Goal: Task Accomplishment & Management: Manage account settings

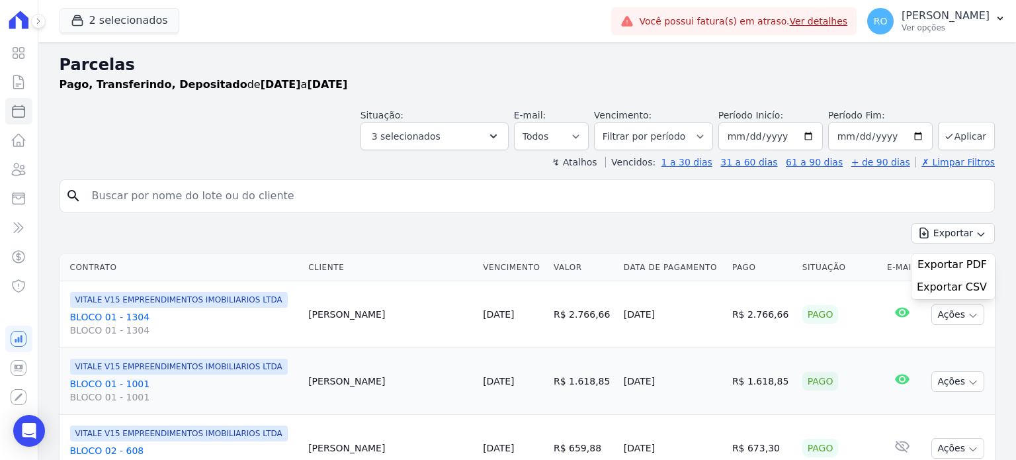
select select
click at [22, 170] on icon at bounding box center [19, 169] width 16 height 16
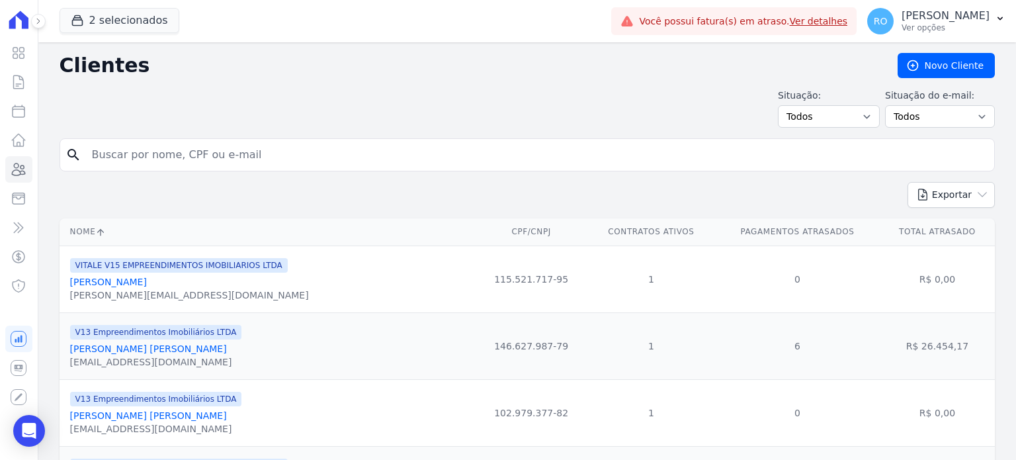
click at [146, 153] on input "search" at bounding box center [536, 154] width 904 height 26
paste input "[PERSON_NAME]"
type input "[PERSON_NAME]"
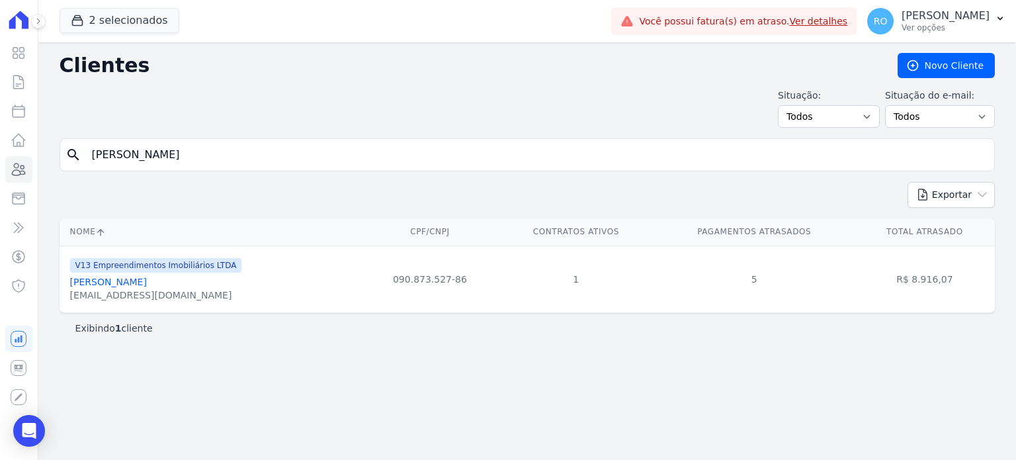
click at [135, 284] on link "[PERSON_NAME]" at bounding box center [108, 281] width 77 height 11
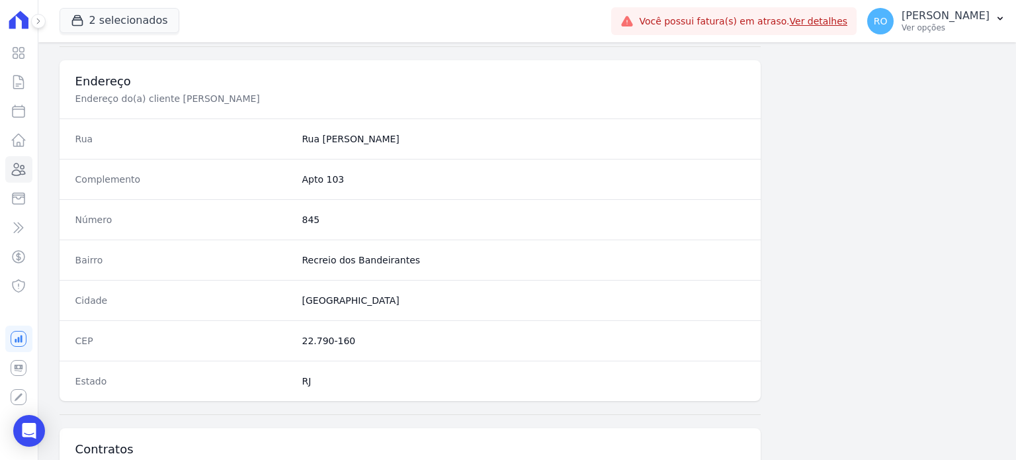
scroll to position [773, 0]
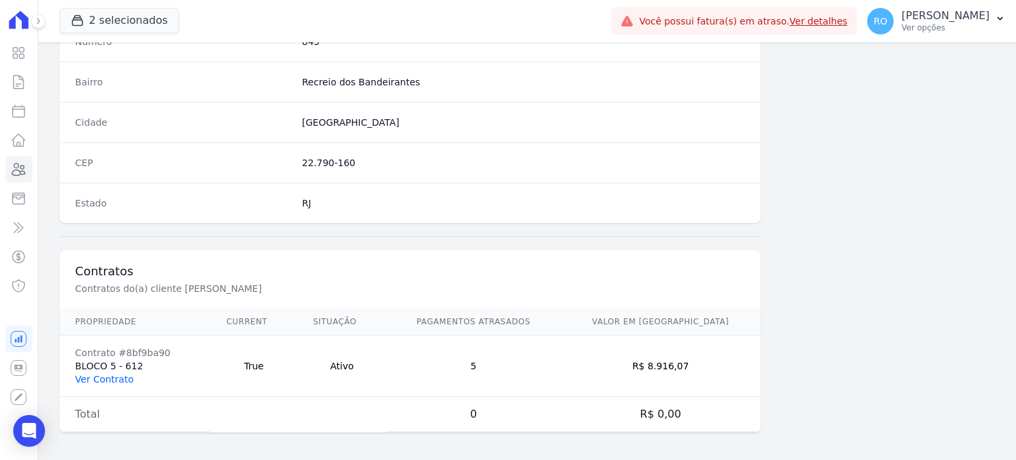
click at [126, 378] on link "Ver Contrato" at bounding box center [104, 379] width 58 height 11
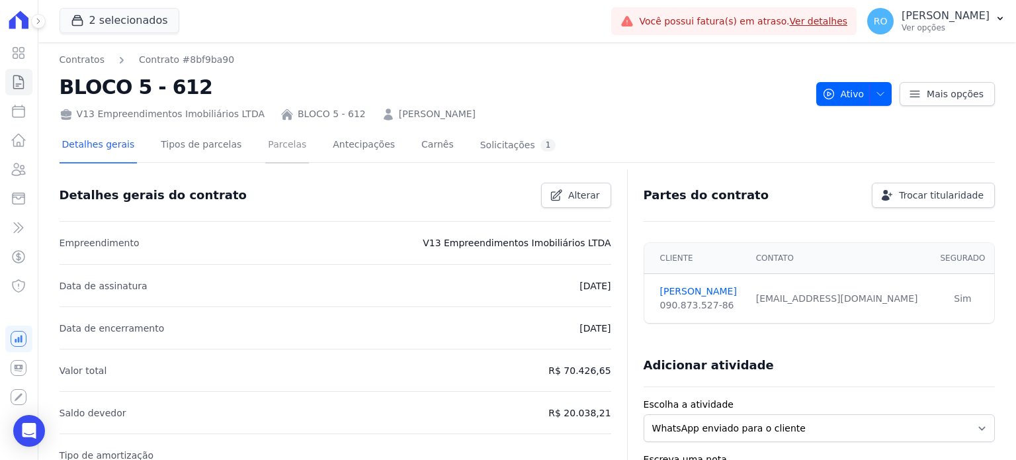
click at [284, 141] on link "Parcelas" at bounding box center [287, 145] width 44 height 35
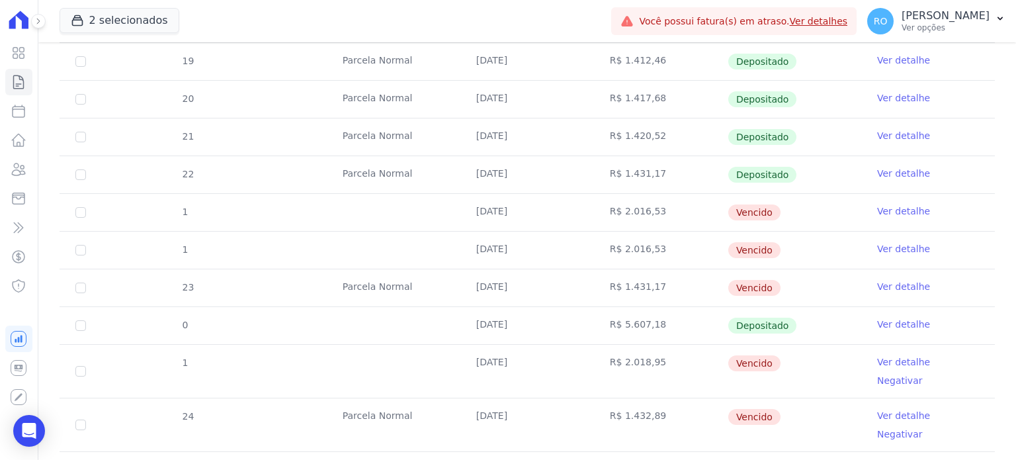
scroll to position [397, 0]
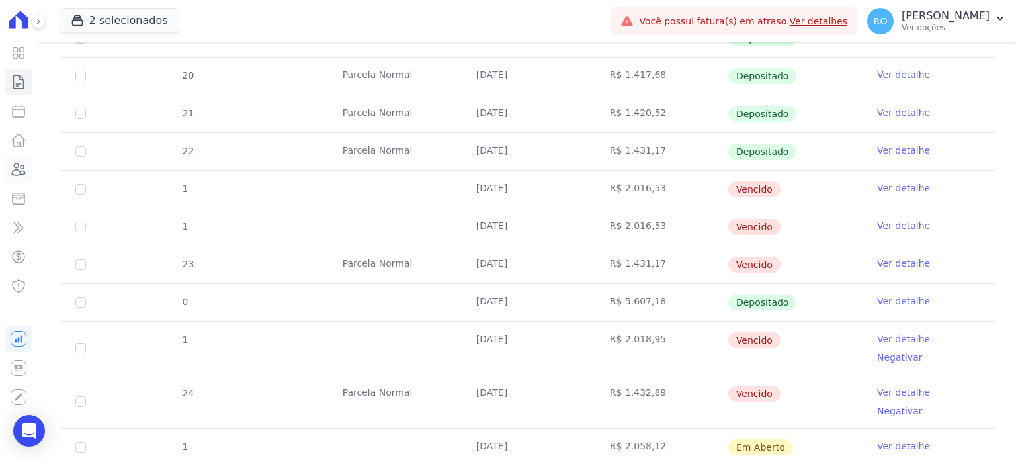
click at [13, 170] on icon at bounding box center [19, 169] width 13 height 12
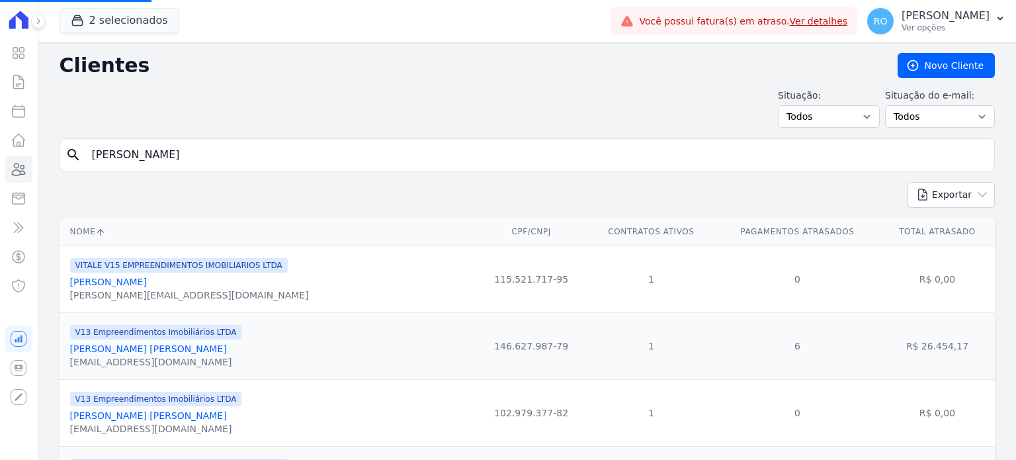
click at [283, 158] on input "[PERSON_NAME]" at bounding box center [536, 154] width 904 height 26
paste input "[PERSON_NAME]"
type input "[PERSON_NAME]"
click at [192, 157] on input "search" at bounding box center [536, 154] width 904 height 26
paste input "[PERSON_NAME]"
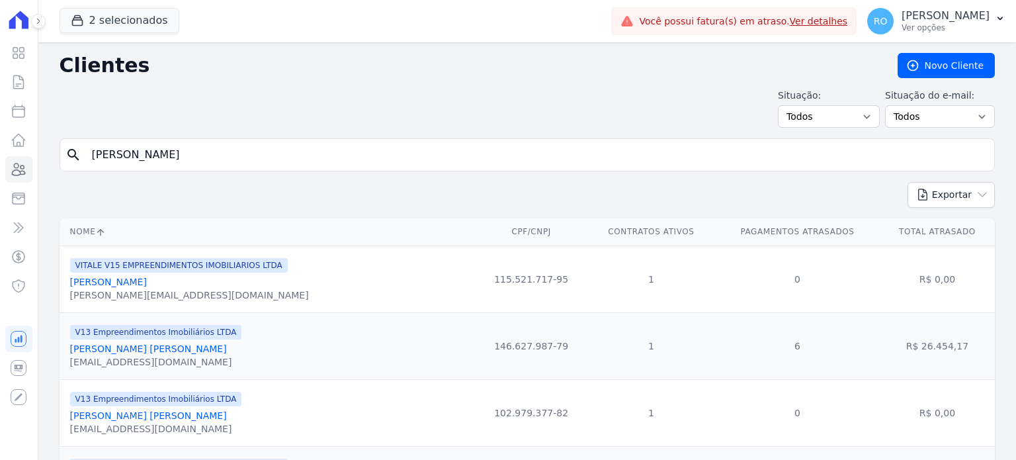
type input "[PERSON_NAME]"
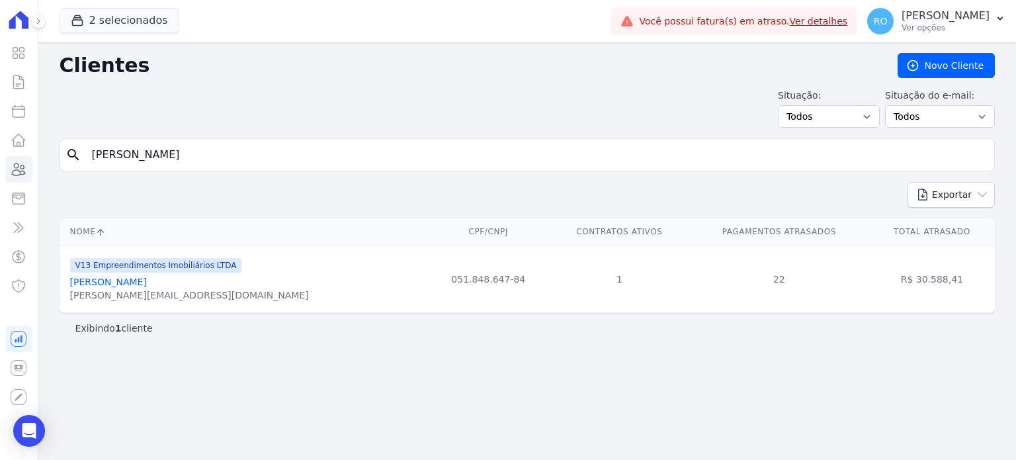
click at [95, 285] on link "[PERSON_NAME]" at bounding box center [108, 281] width 77 height 11
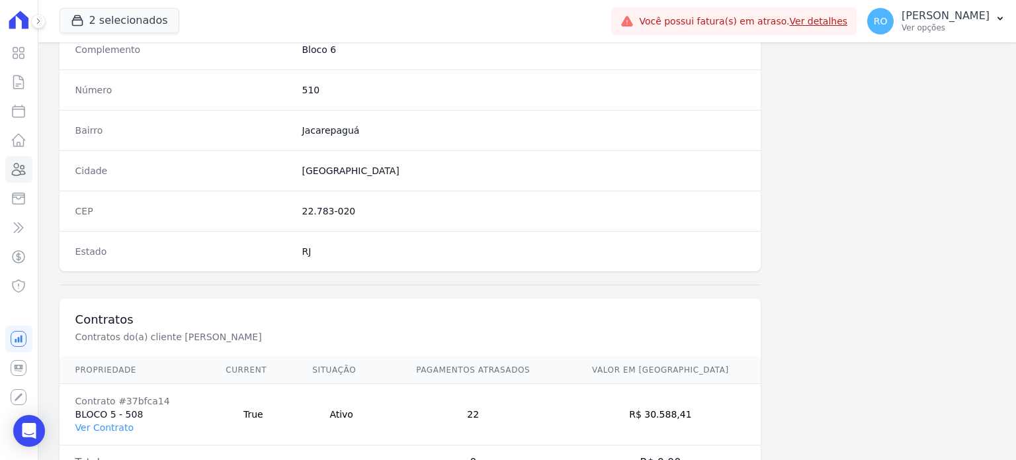
scroll to position [727, 0]
click at [117, 420] on link "Ver Contrato" at bounding box center [104, 424] width 58 height 11
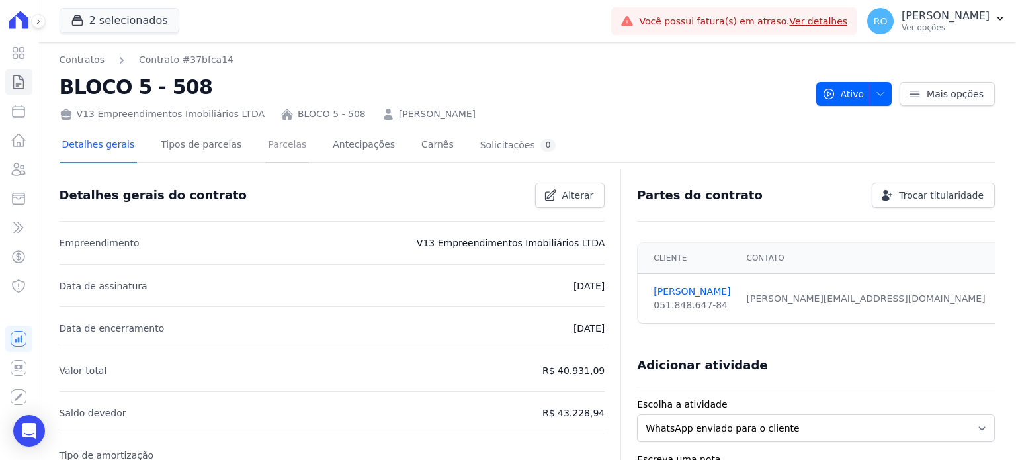
click at [278, 151] on link "Parcelas" at bounding box center [287, 145] width 44 height 35
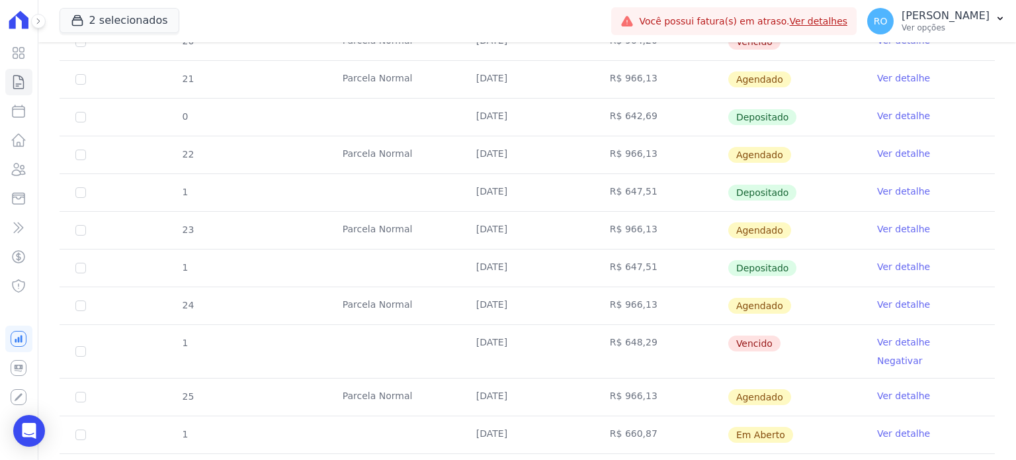
scroll to position [529, 0]
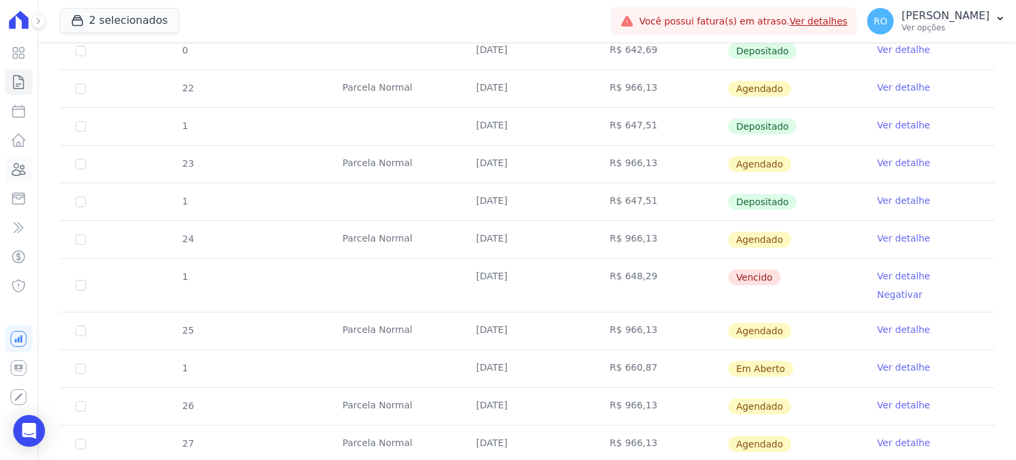
click at [13, 169] on icon at bounding box center [19, 169] width 16 height 16
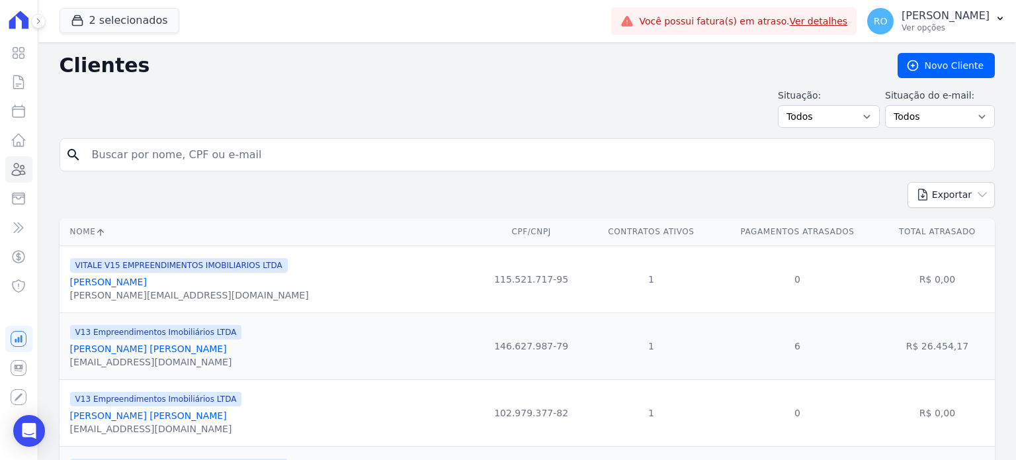
drag, startPoint x: 241, startPoint y: 153, endPoint x: 257, endPoint y: 153, distance: 15.2
click at [257, 153] on input "search" at bounding box center [536, 154] width 904 height 26
paste input "[PERSON_NAME] [PERSON_NAME]"
type input "[PERSON_NAME] [PERSON_NAME]"
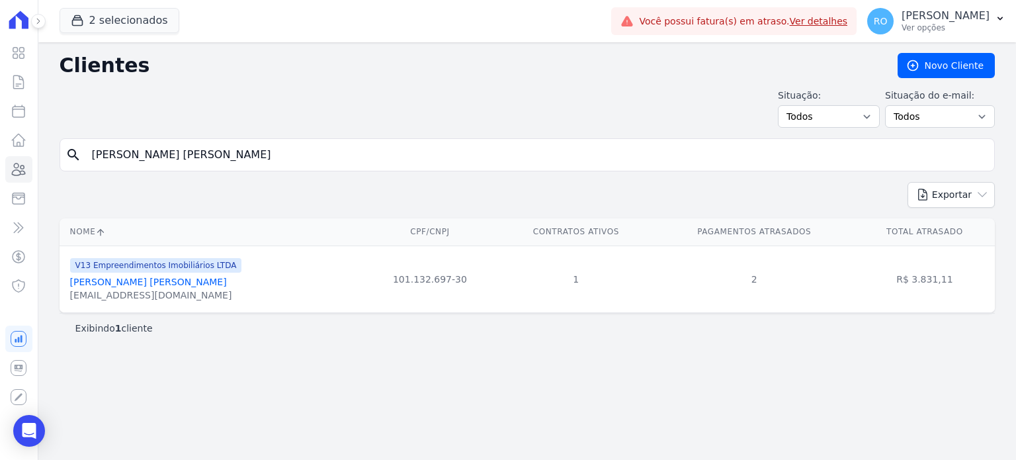
click at [122, 281] on link "[PERSON_NAME] [PERSON_NAME]" at bounding box center [148, 281] width 157 height 11
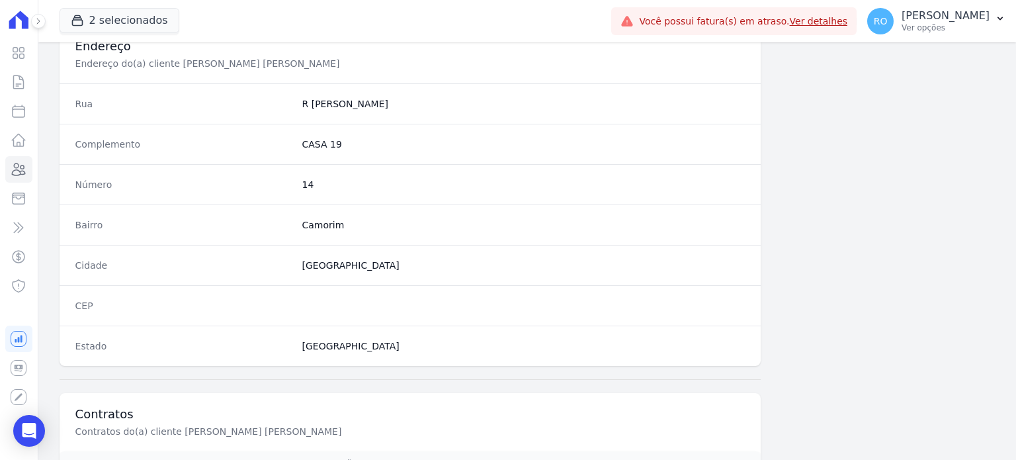
scroll to position [773, 0]
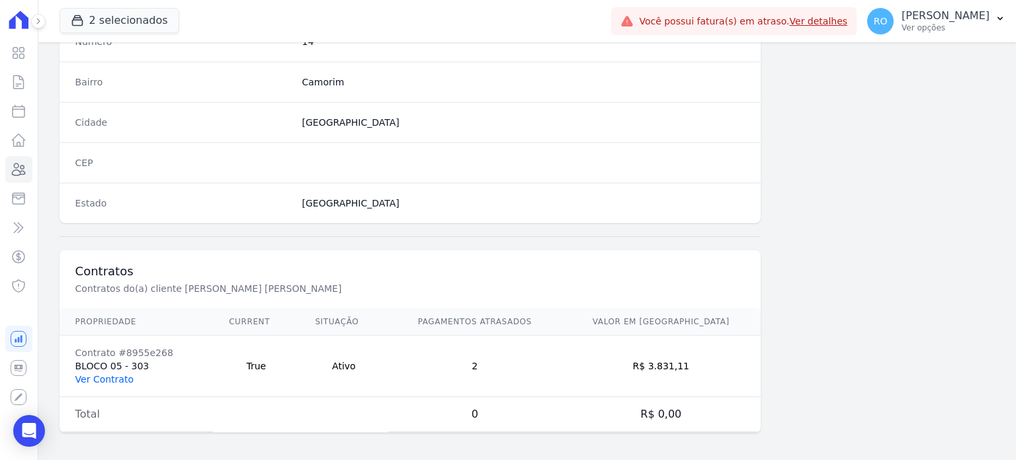
click at [91, 374] on link "Ver Contrato" at bounding box center [104, 379] width 58 height 11
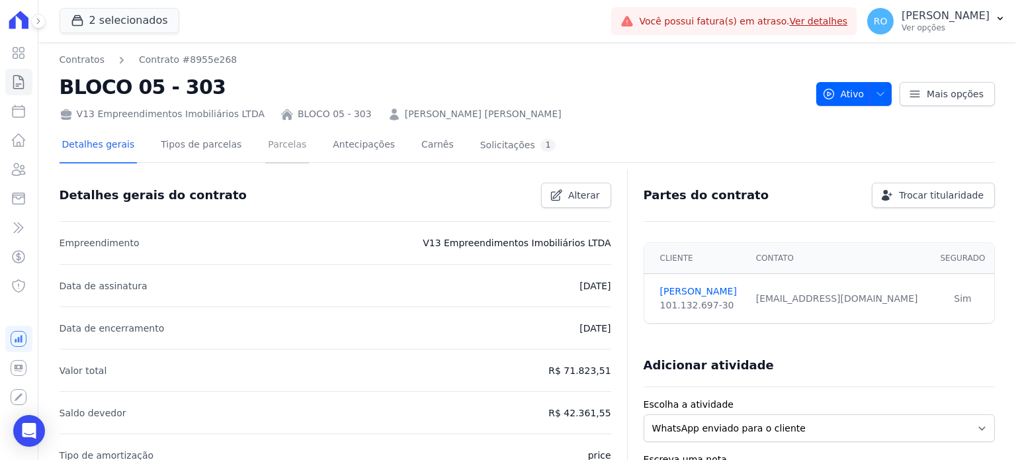
click at [265, 147] on link "Parcelas" at bounding box center [287, 145] width 44 height 35
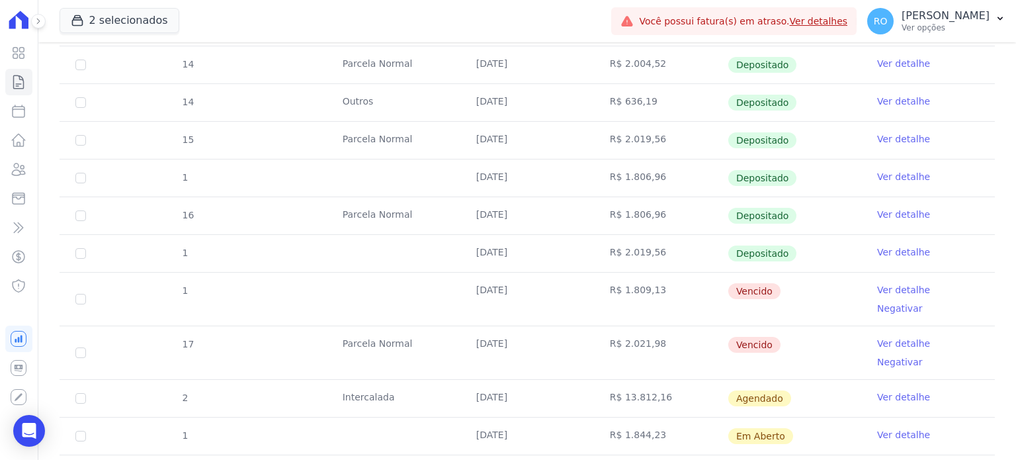
scroll to position [595, 0]
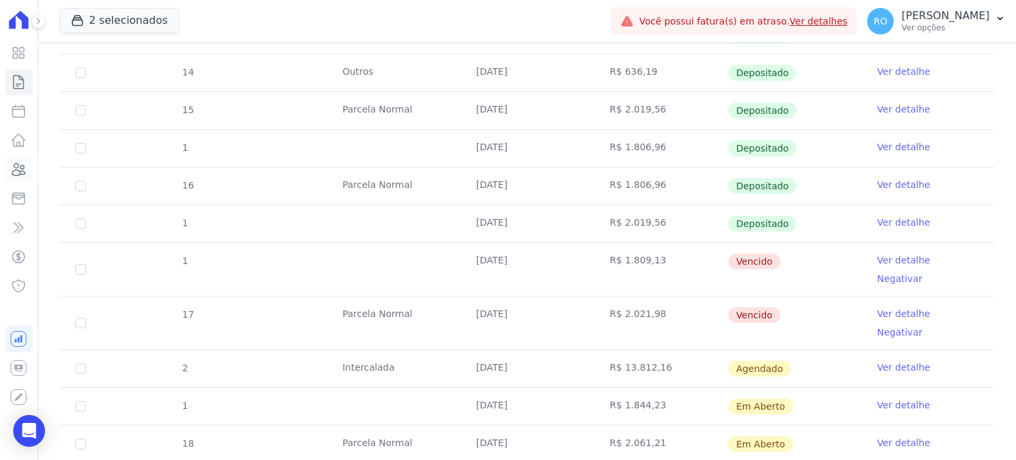
click at [18, 167] on icon at bounding box center [19, 169] width 13 height 12
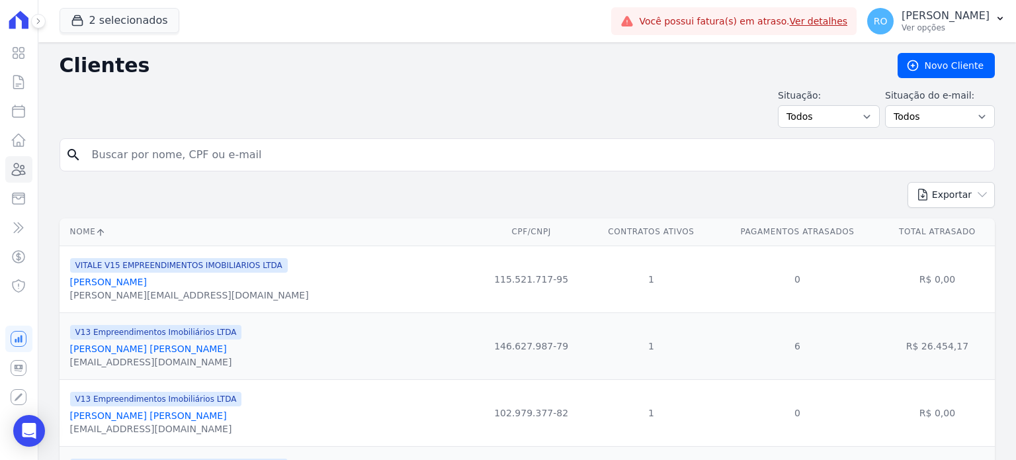
click at [233, 161] on input "search" at bounding box center [536, 154] width 904 height 26
paste input "[PERSON_NAME] [PERSON_NAME]"
type input "[PERSON_NAME] [PERSON_NAME]"
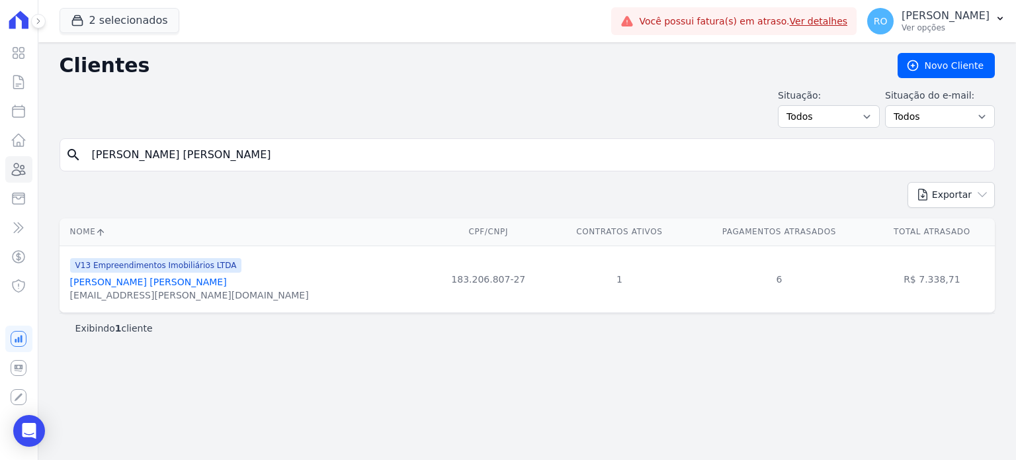
click at [155, 282] on link "[PERSON_NAME] [PERSON_NAME]" at bounding box center [148, 281] width 157 height 11
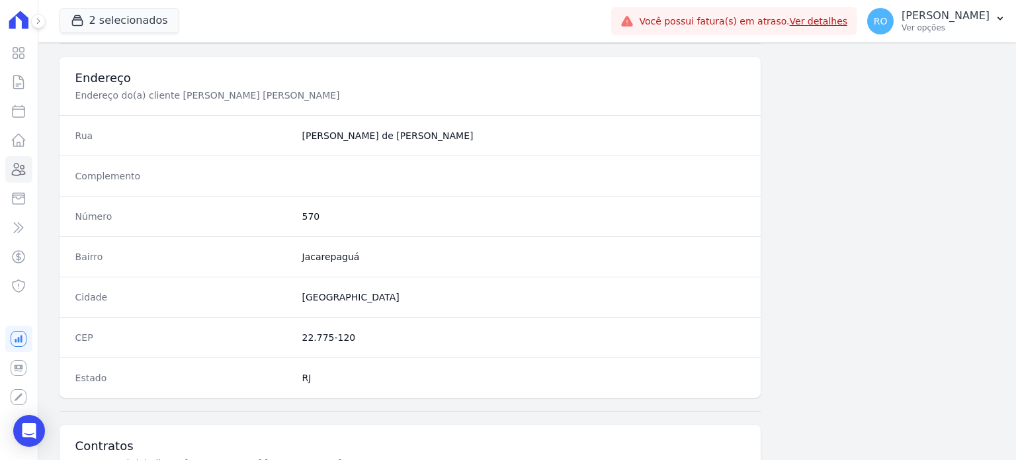
scroll to position [727, 0]
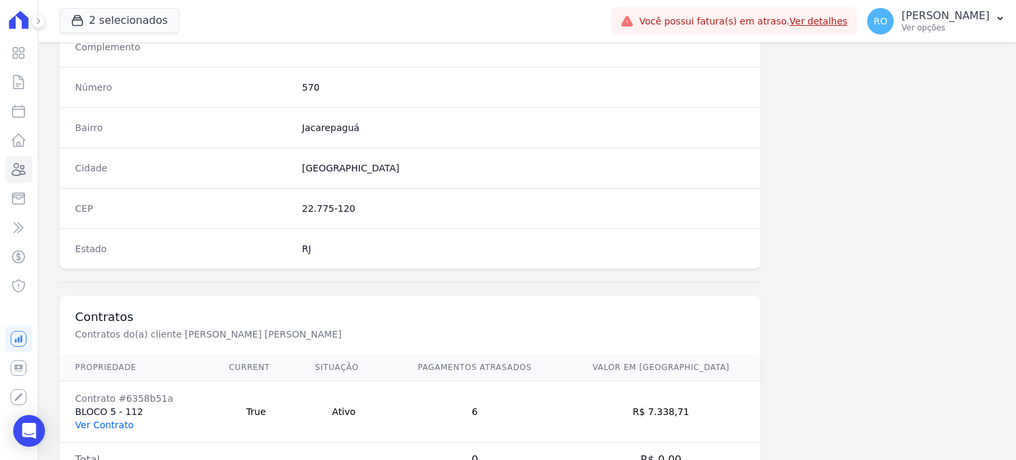
click at [107, 422] on link "Ver Contrato" at bounding box center [104, 424] width 58 height 11
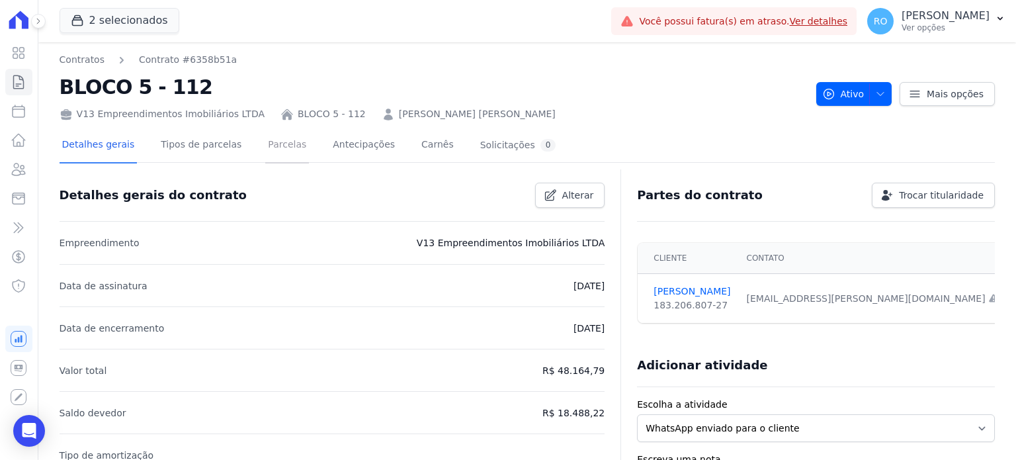
click at [267, 153] on link "Parcelas" at bounding box center [287, 145] width 44 height 35
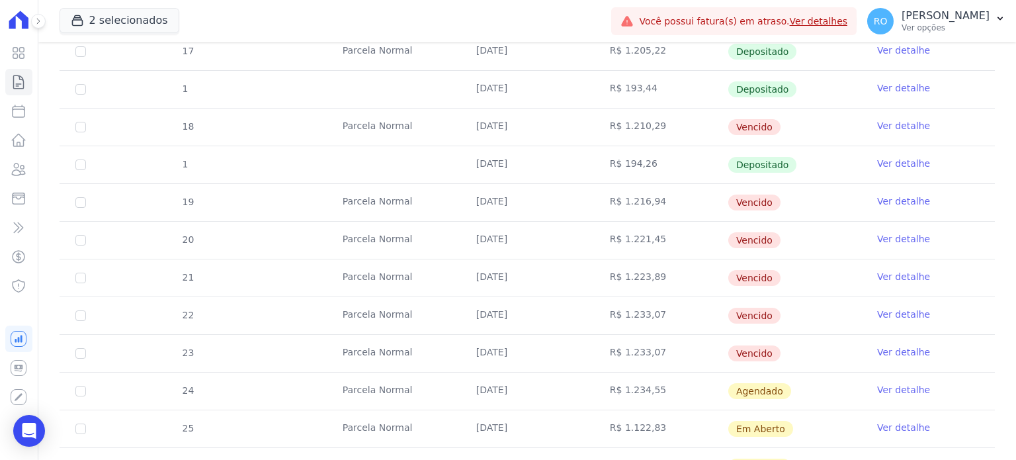
scroll to position [397, 0]
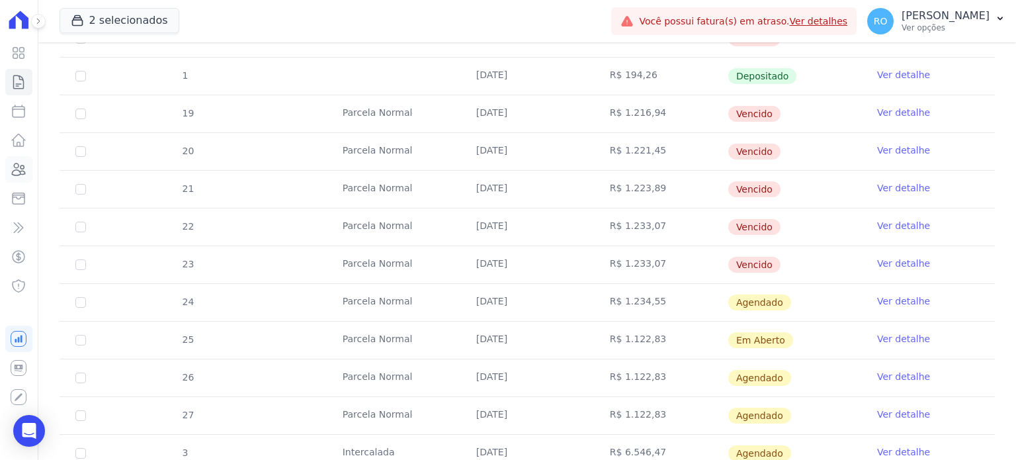
click at [27, 168] on link "Clientes" at bounding box center [18, 169] width 27 height 26
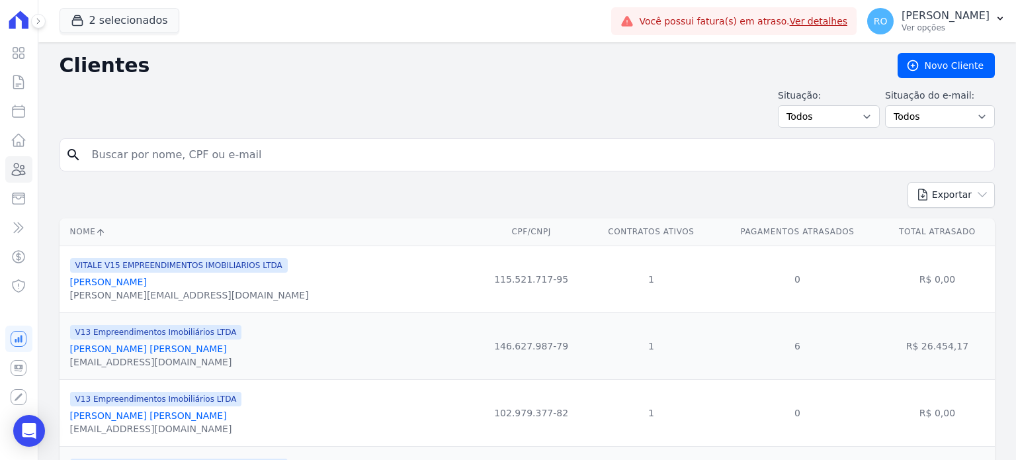
click at [320, 161] on input "search" at bounding box center [536, 154] width 904 height 26
paste input "[PERSON_NAME] [PERSON_NAME] DOS [PERSON_NAME]"
type input "[PERSON_NAME] [PERSON_NAME] DOS [PERSON_NAME]"
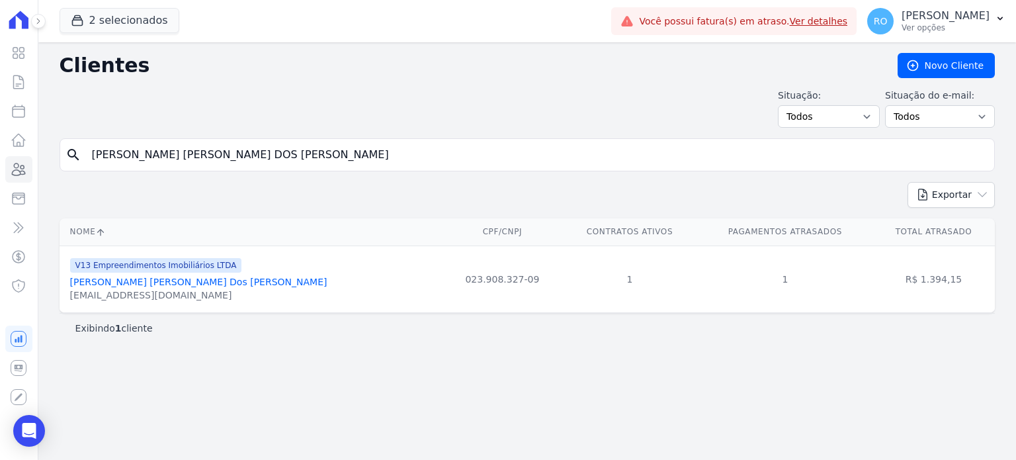
click at [175, 282] on link "[PERSON_NAME] [PERSON_NAME] Dos [PERSON_NAME]" at bounding box center [198, 281] width 257 height 11
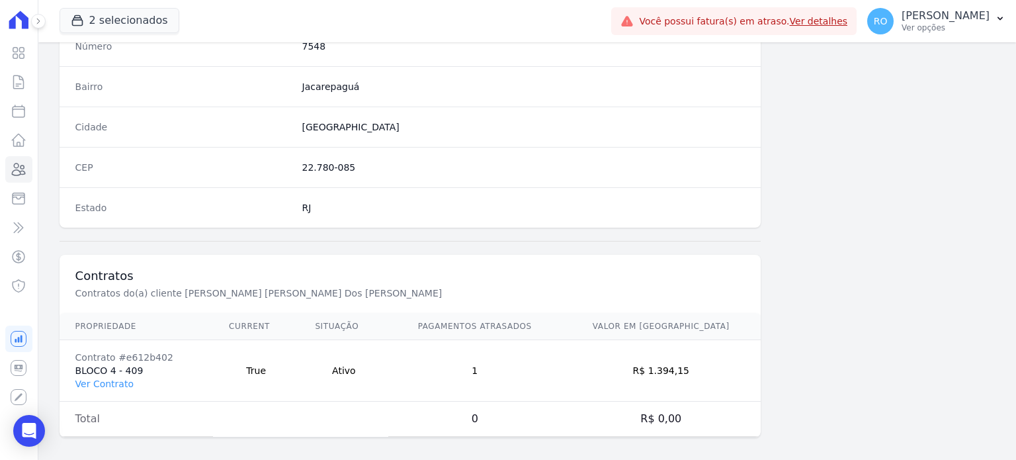
scroll to position [773, 0]
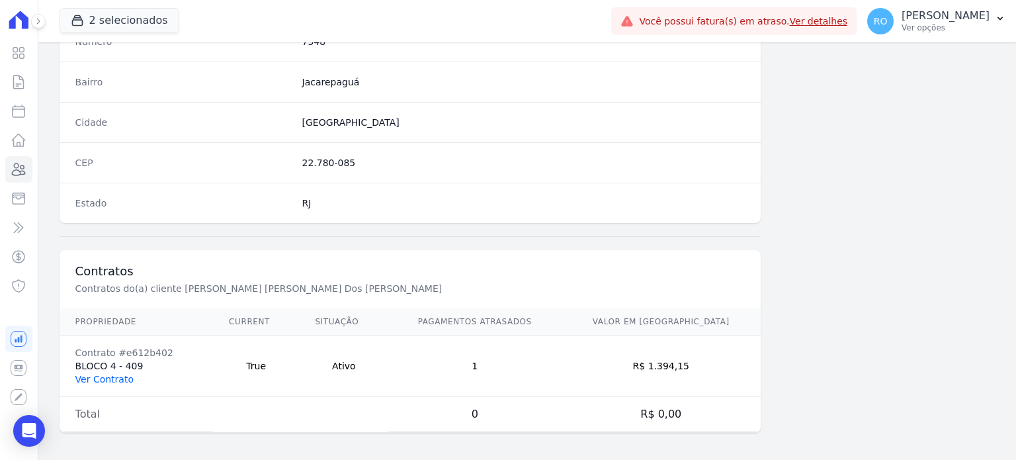
click at [119, 375] on link "Ver Contrato" at bounding box center [104, 379] width 58 height 11
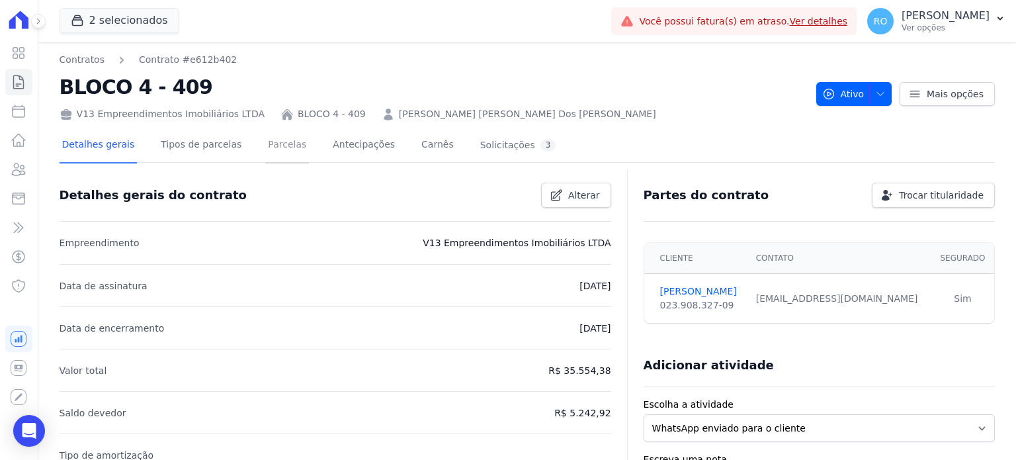
click at [265, 147] on link "Parcelas" at bounding box center [287, 145] width 44 height 35
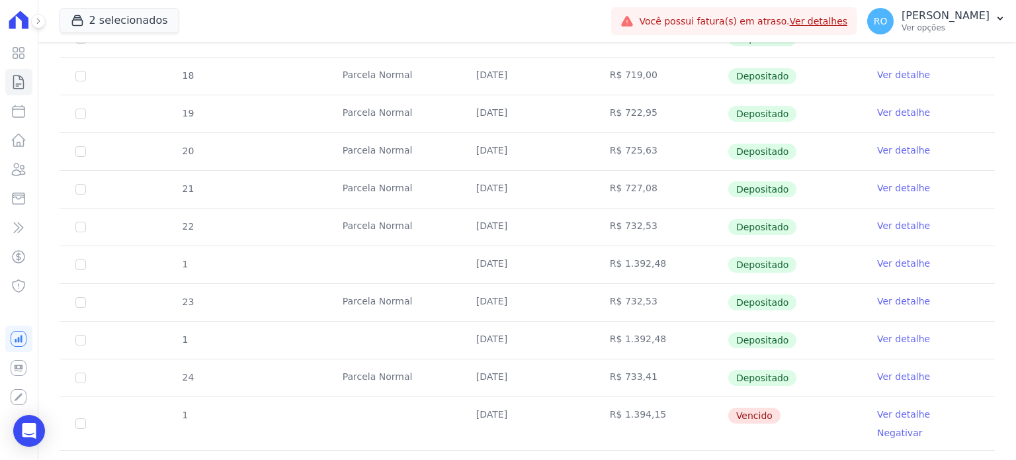
scroll to position [463, 0]
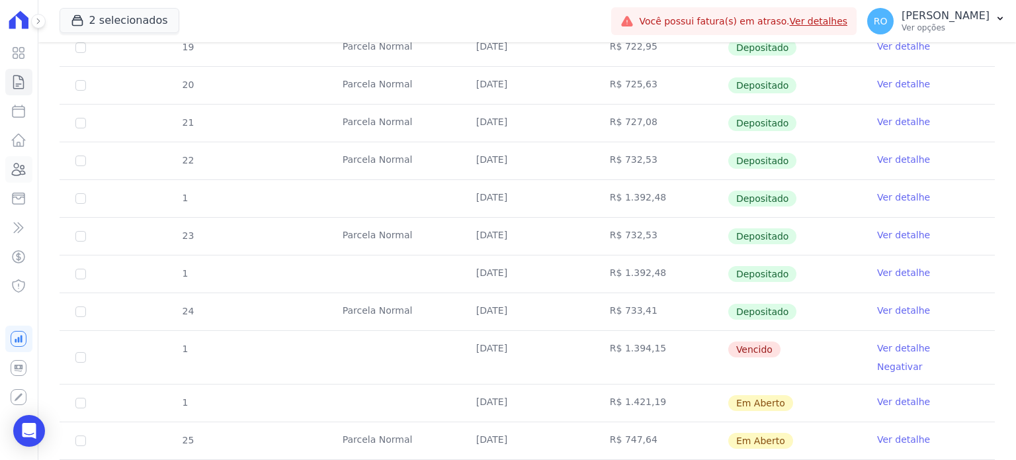
click at [23, 170] on icon at bounding box center [19, 169] width 16 height 16
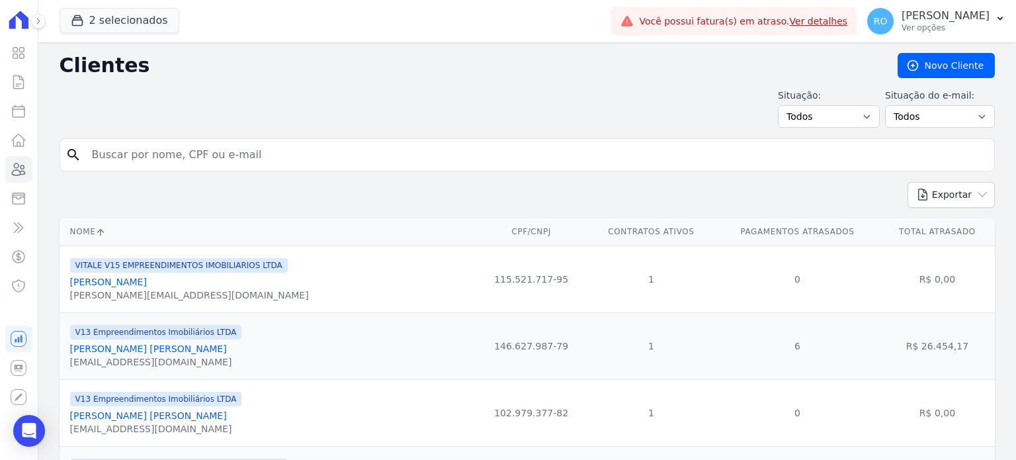
click at [197, 157] on input "search" at bounding box center [536, 154] width 904 height 26
paste input "VAGNER [PERSON_NAME]"
type input "VAGNER [PERSON_NAME]"
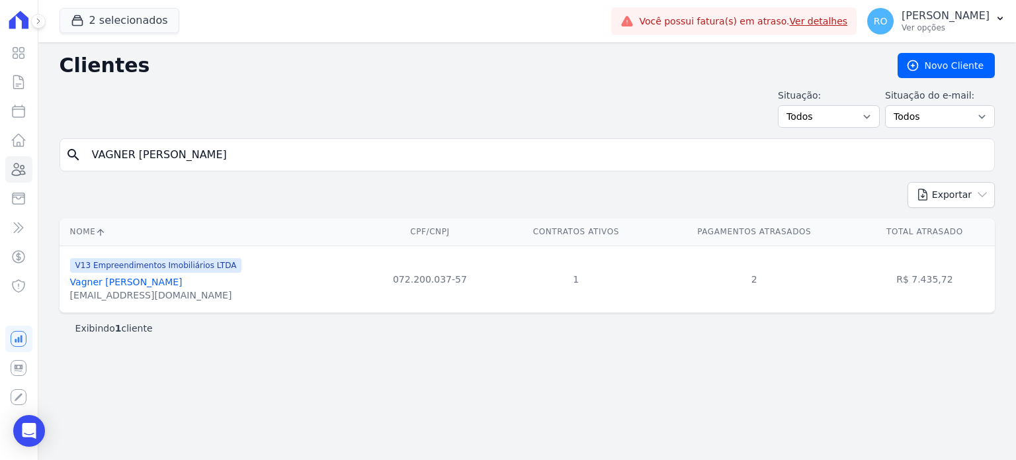
click at [165, 280] on link "Vagner [PERSON_NAME]" at bounding box center [126, 281] width 112 height 11
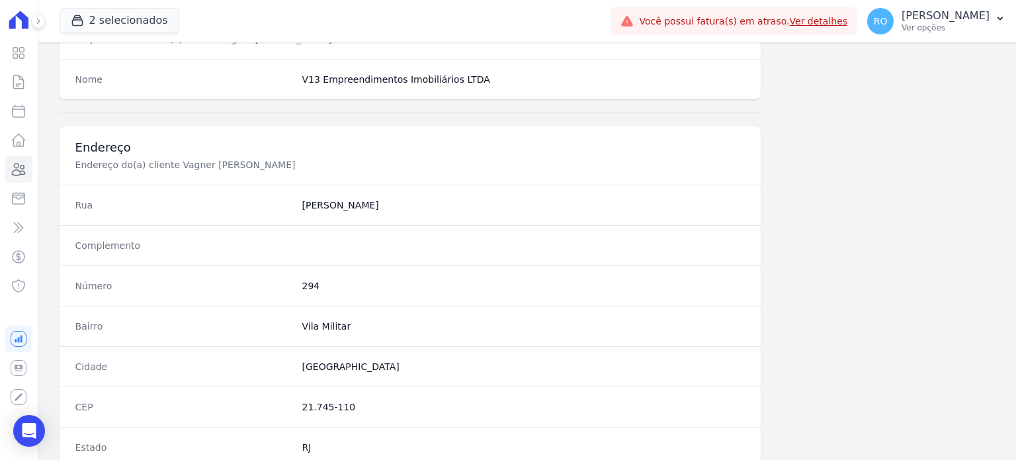
scroll to position [773, 0]
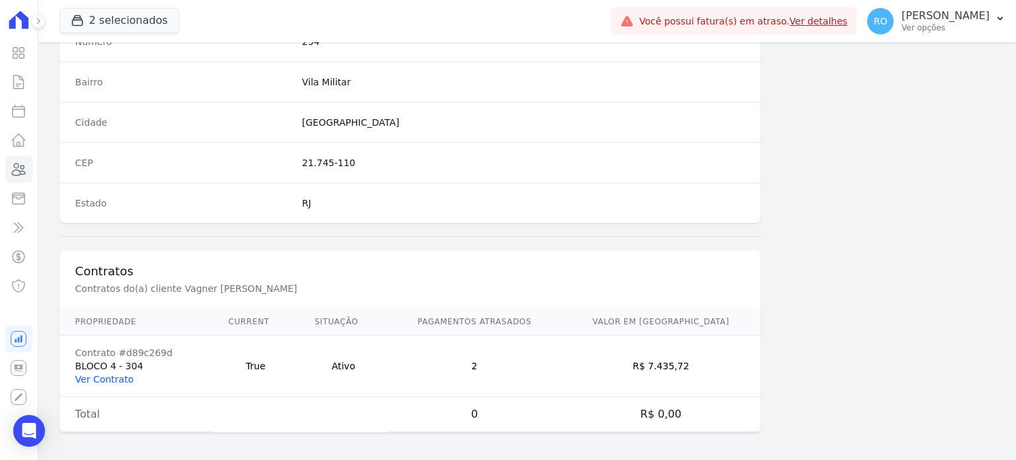
click at [106, 374] on link "Ver Contrato" at bounding box center [104, 379] width 58 height 11
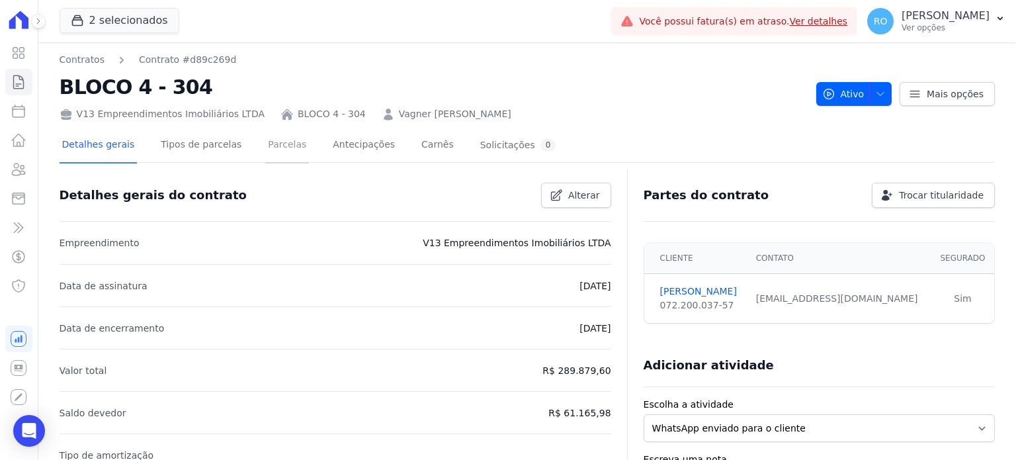
click at [265, 149] on link "Parcelas" at bounding box center [287, 145] width 44 height 35
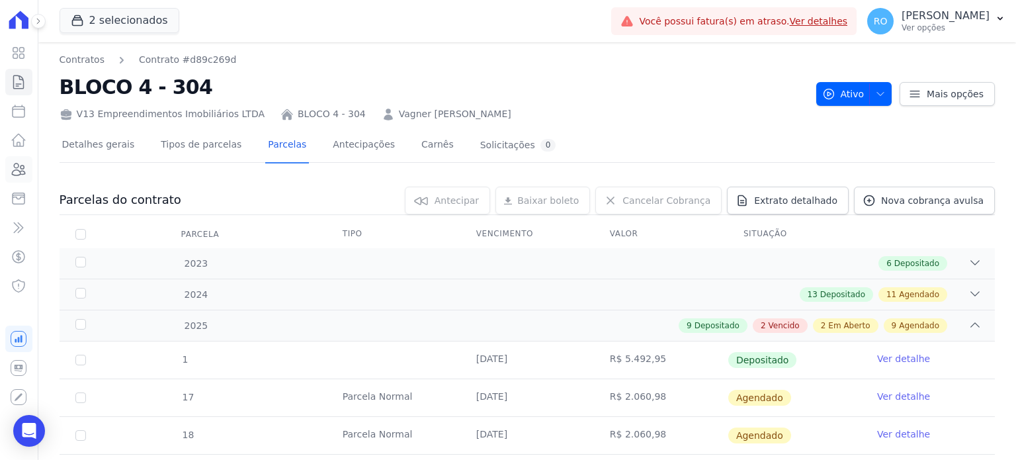
drag, startPoint x: 24, startPoint y: 171, endPoint x: 65, endPoint y: 172, distance: 41.7
click at [24, 171] on icon at bounding box center [19, 169] width 16 height 16
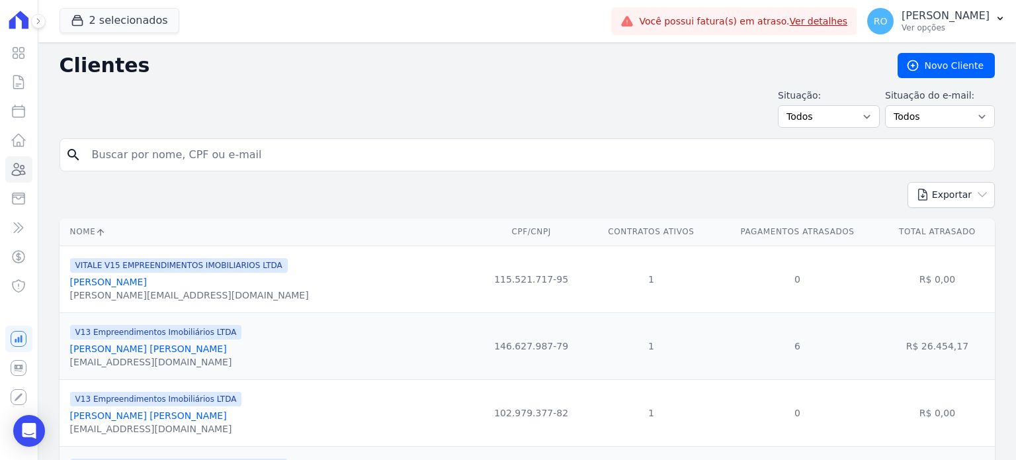
drag, startPoint x: 239, startPoint y: 161, endPoint x: 254, endPoint y: 158, distance: 15.4
click at [254, 158] on input "search" at bounding box center [536, 154] width 904 height 26
paste input "[PERSON_NAME] [PERSON_NAME]"
type input "[PERSON_NAME] [PERSON_NAME]"
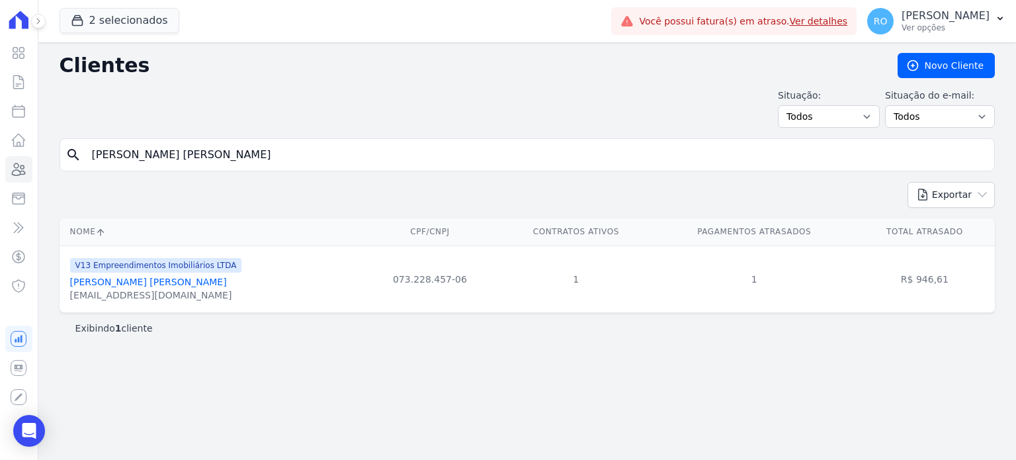
click at [124, 280] on link "[PERSON_NAME] [PERSON_NAME]" at bounding box center [148, 281] width 157 height 11
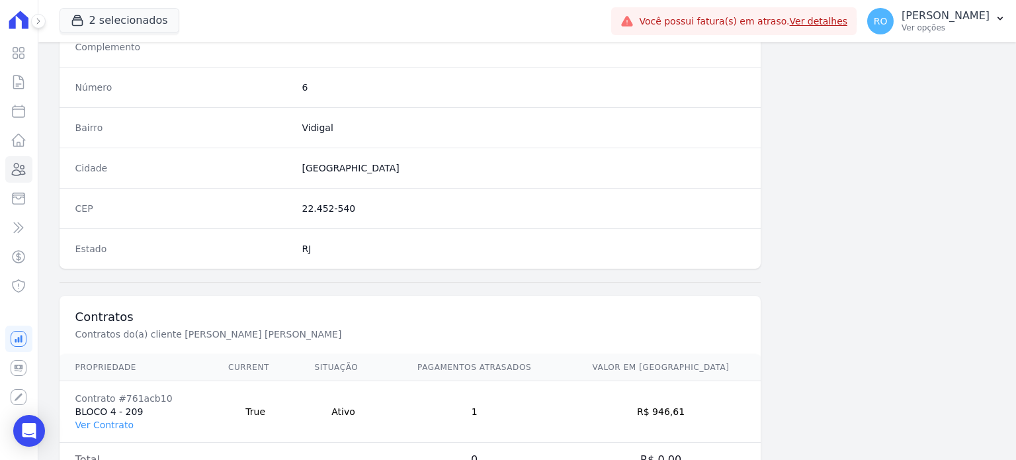
scroll to position [773, 0]
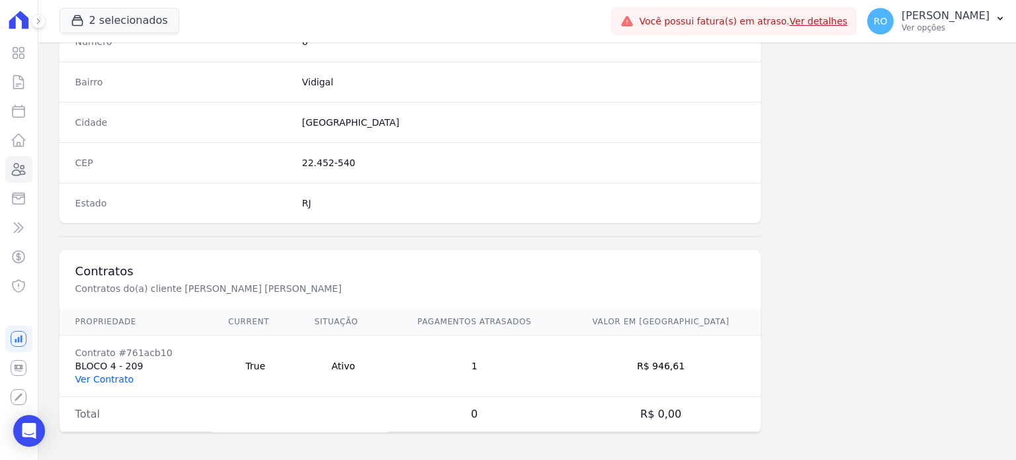
click at [110, 374] on link "Ver Contrato" at bounding box center [104, 379] width 58 height 11
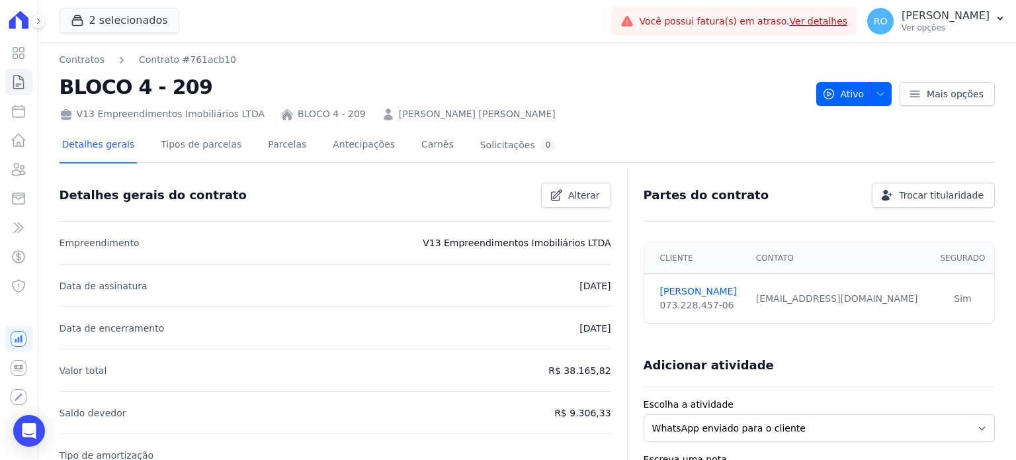
click at [245, 140] on div "Detalhes gerais Tipos de parcelas [GEOGRAPHIC_DATA] Antecipações [PERSON_NAME] …" at bounding box center [309, 145] width 499 height 35
click at [276, 149] on link "Parcelas" at bounding box center [287, 145] width 44 height 35
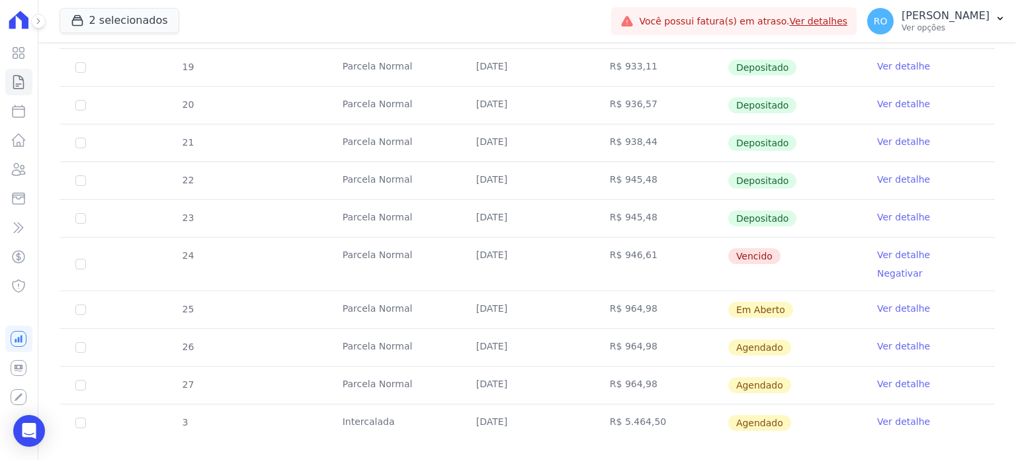
scroll to position [370, 0]
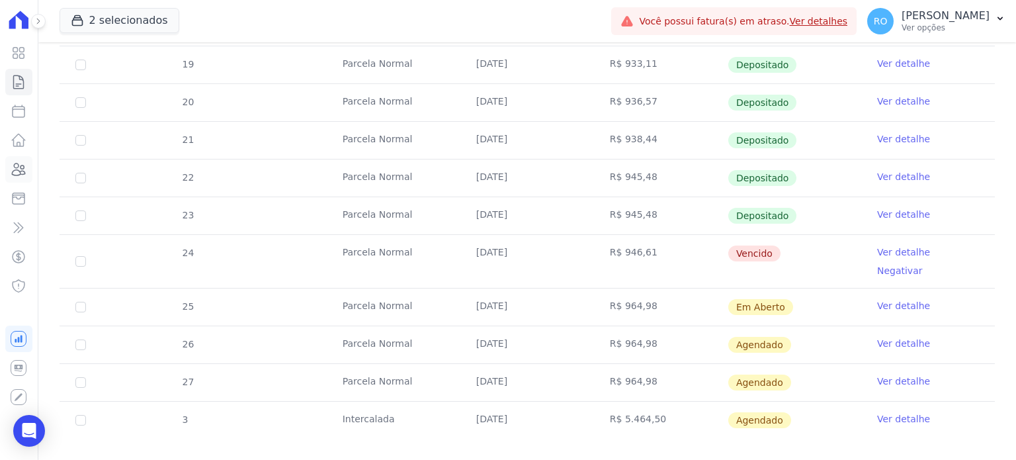
click at [19, 171] on icon at bounding box center [19, 169] width 16 height 16
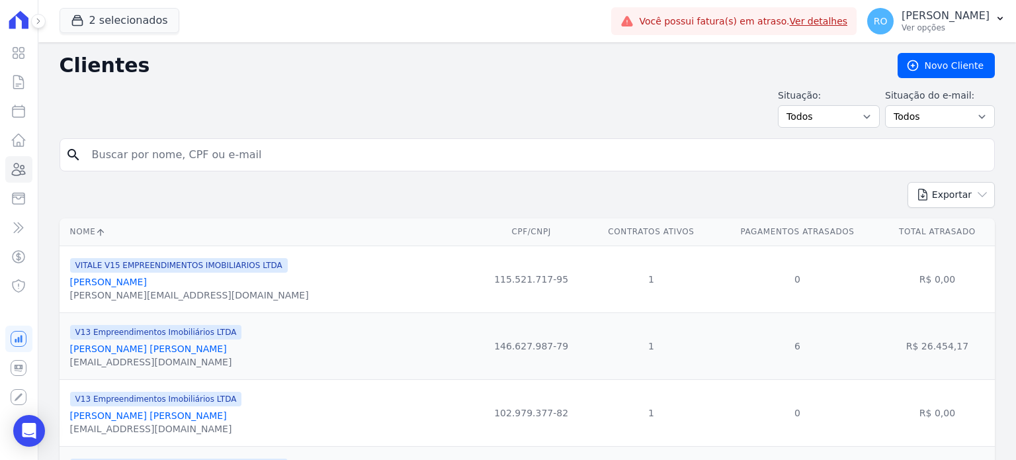
click at [249, 159] on input "search" at bounding box center [536, 154] width 904 height 26
paste input "[PERSON_NAME] DE [PERSON_NAME]"
type input "[PERSON_NAME] DE [PERSON_NAME]"
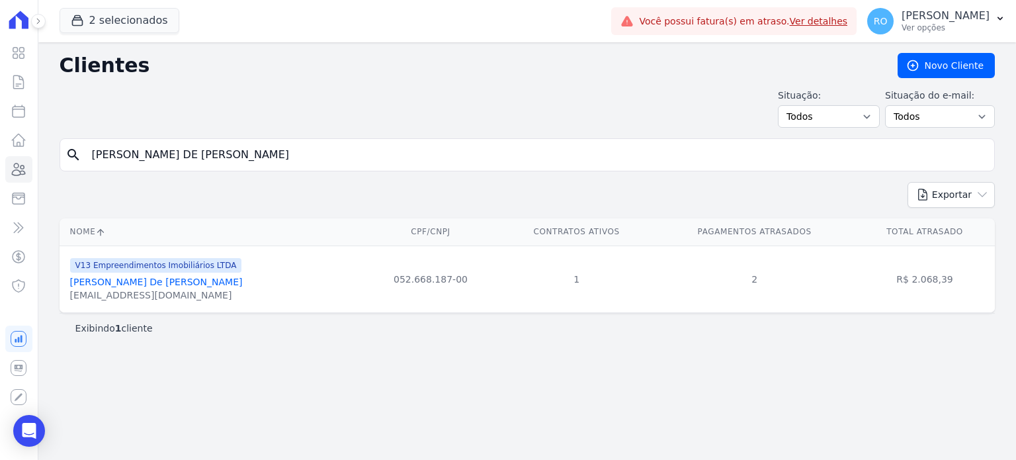
click at [182, 282] on link "[PERSON_NAME] De [PERSON_NAME]" at bounding box center [156, 281] width 173 height 11
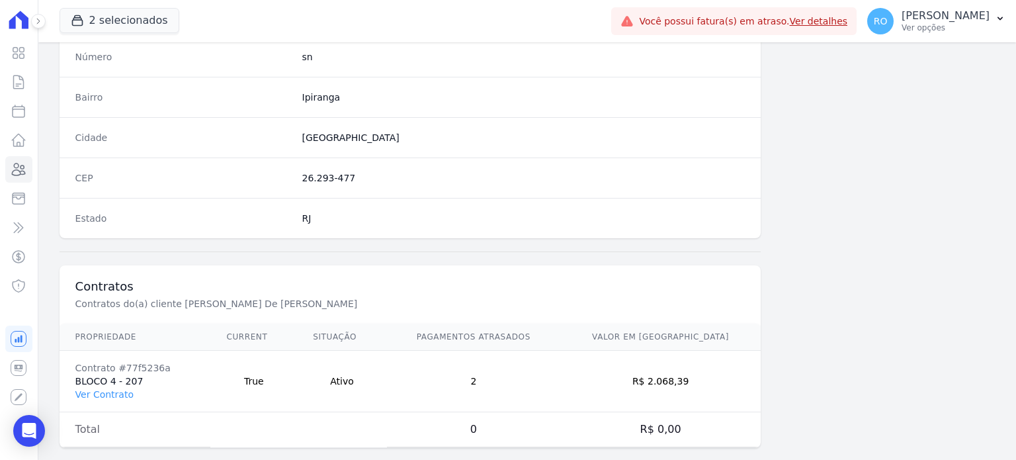
scroll to position [773, 0]
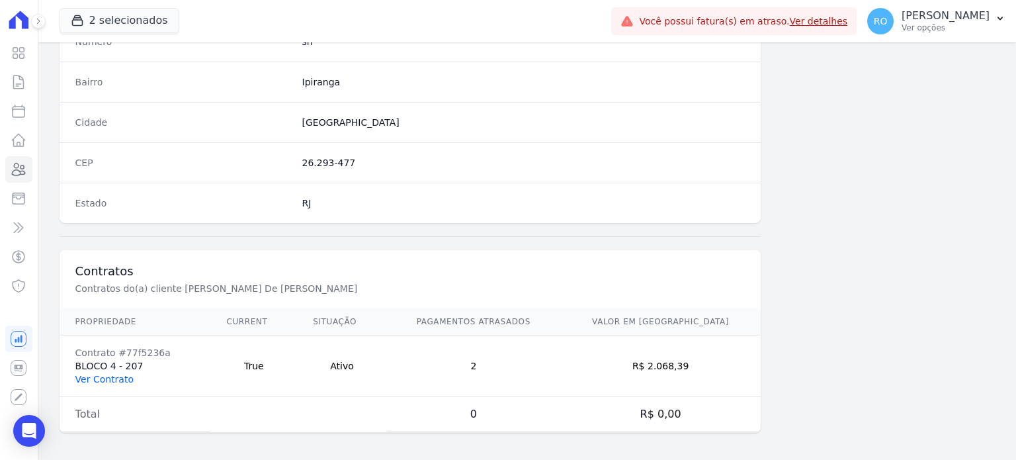
click at [106, 374] on link "Ver Contrato" at bounding box center [104, 379] width 58 height 11
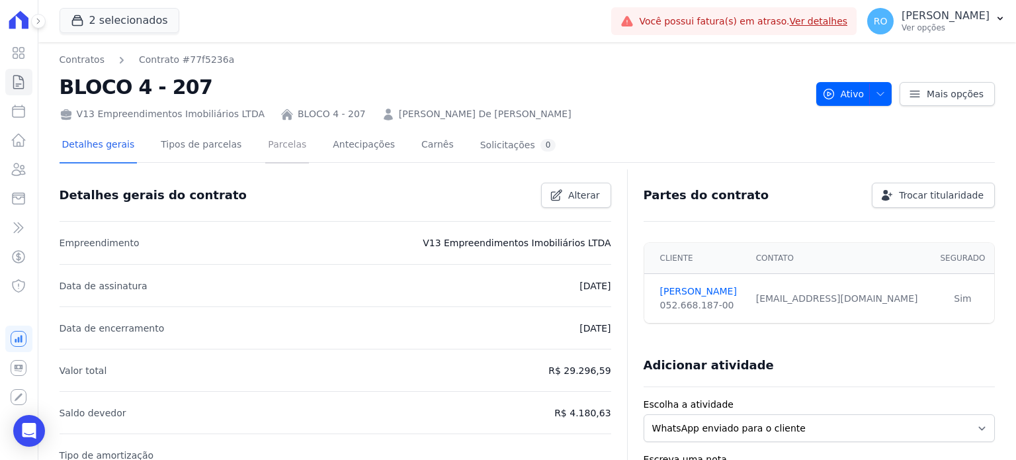
click at [265, 149] on link "Parcelas" at bounding box center [287, 145] width 44 height 35
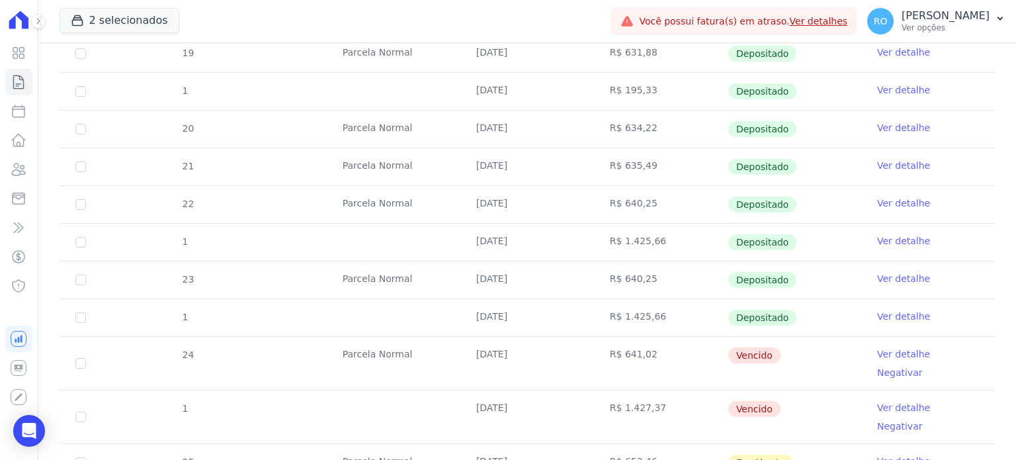
scroll to position [529, 0]
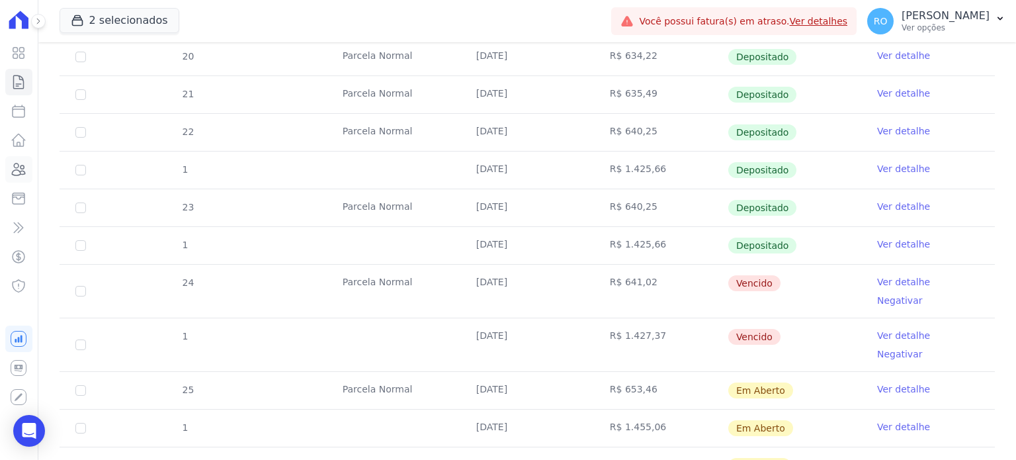
click at [23, 165] on icon at bounding box center [19, 169] width 16 height 16
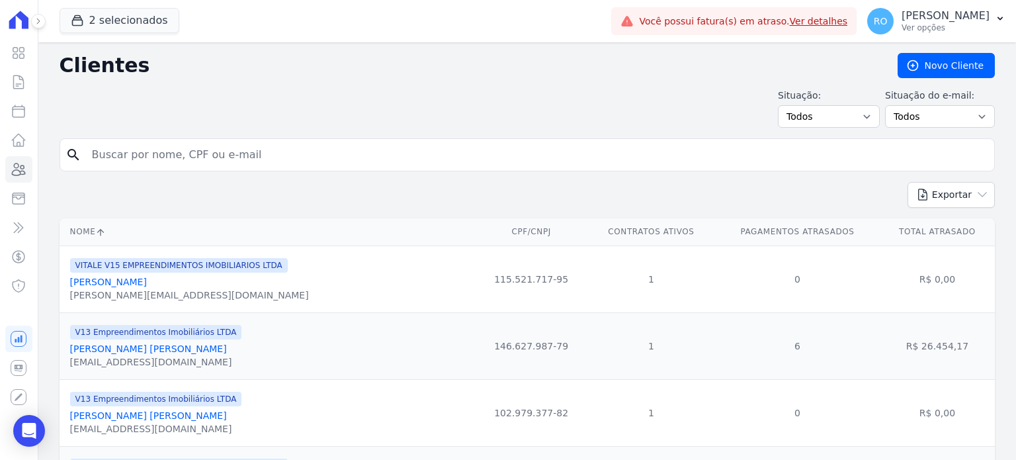
click at [312, 163] on input "search" at bounding box center [536, 154] width 904 height 26
paste input "[PERSON_NAME] DE [PERSON_NAME]"
type input "[PERSON_NAME] DE [PERSON_NAME]"
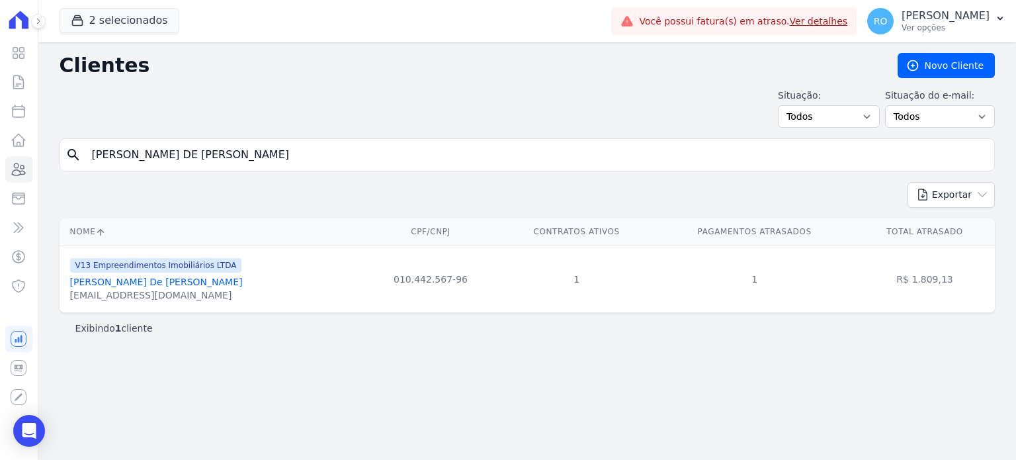
click at [154, 282] on link "[PERSON_NAME] De [PERSON_NAME]" at bounding box center [156, 281] width 173 height 11
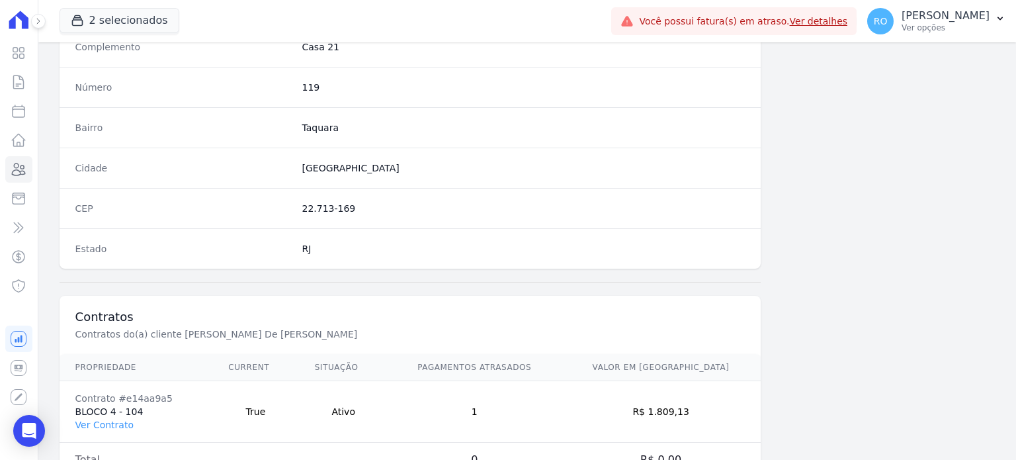
scroll to position [773, 0]
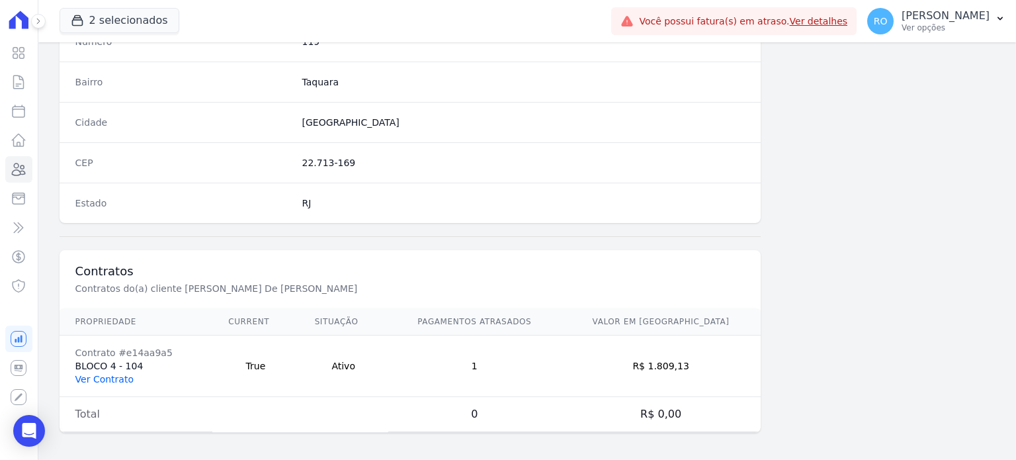
click at [118, 377] on link "Ver Contrato" at bounding box center [104, 379] width 58 height 11
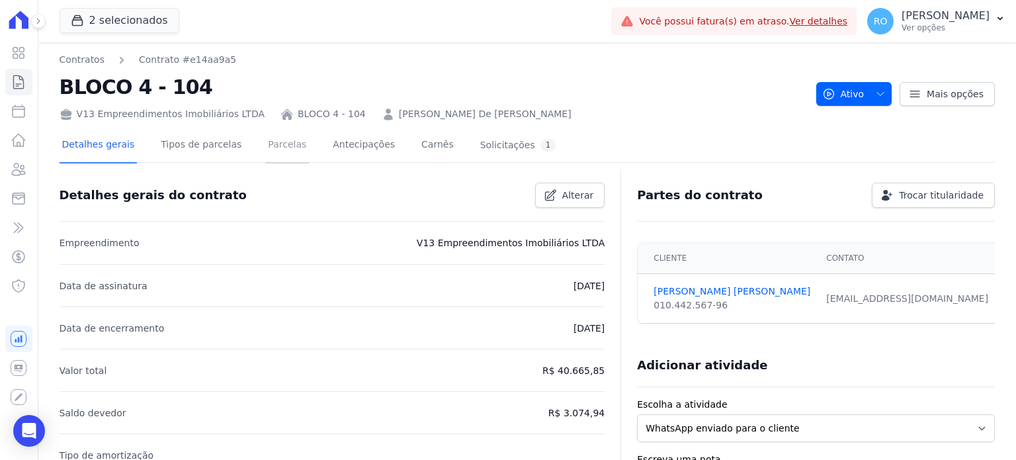
click at [270, 151] on link "Parcelas" at bounding box center [287, 145] width 44 height 35
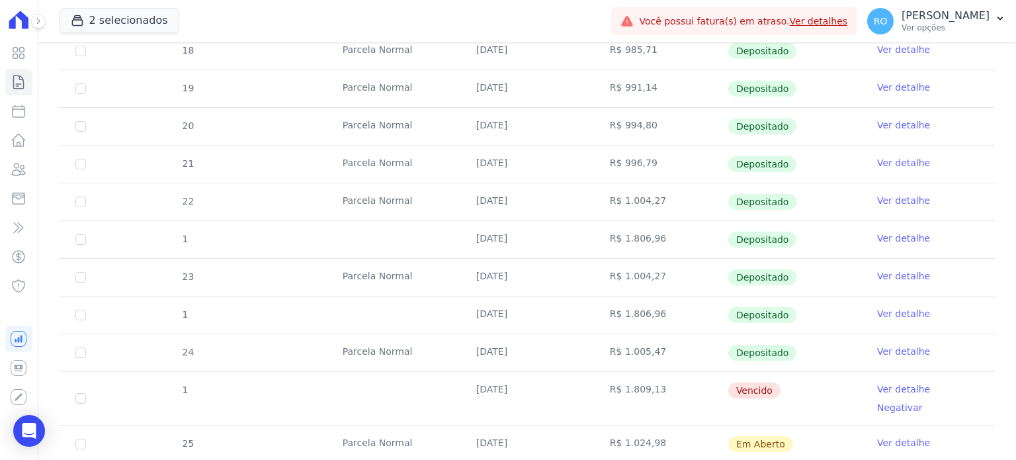
scroll to position [397, 0]
